Goal: Information Seeking & Learning: Learn about a topic

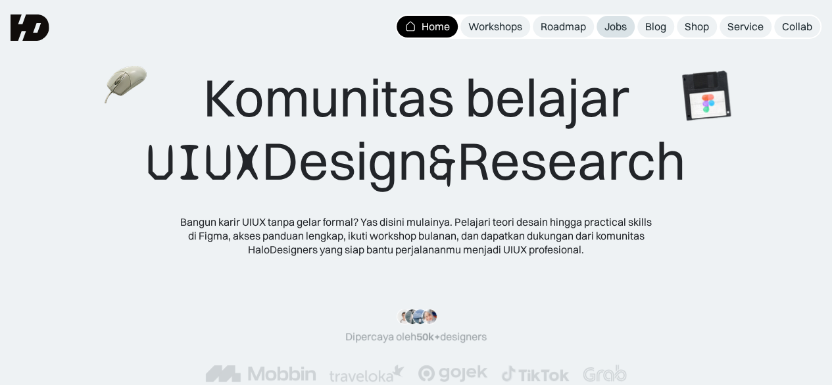
click at [617, 26] on div "Jobs" at bounding box center [616, 27] width 22 height 14
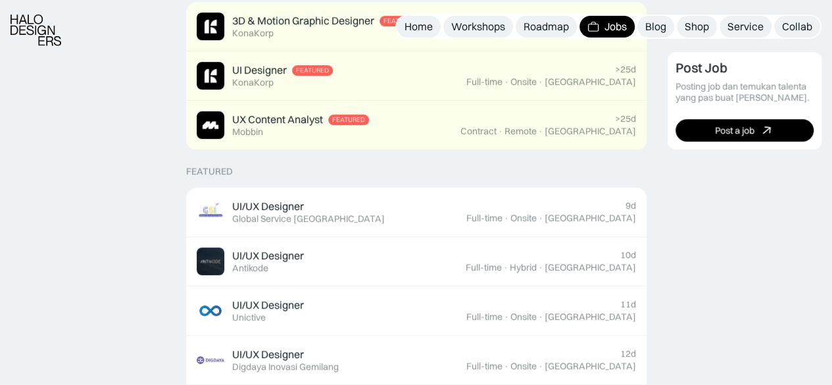
scroll to position [378, 0]
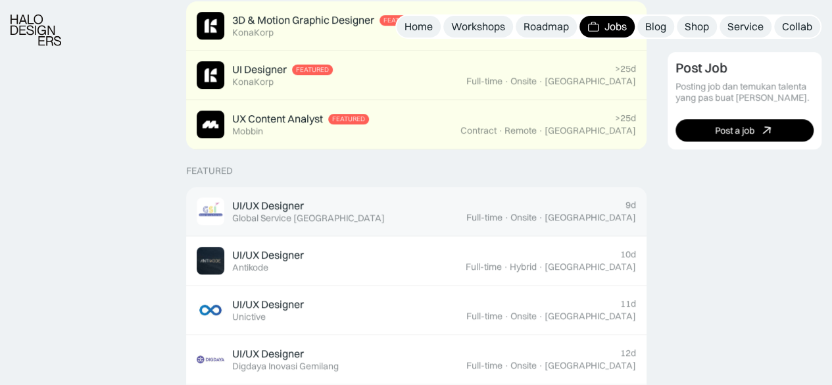
click at [467, 222] on div "UI/UX Designer Featured Global Service [GEOGRAPHIC_DATA]" at bounding box center [332, 211] width 270 height 28
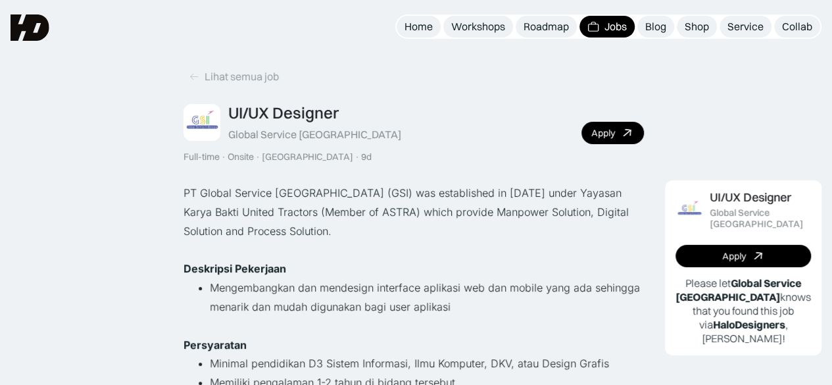
click at [14, 29] on img at bounding box center [30, 27] width 39 height 26
